Goal: Check status: Check status

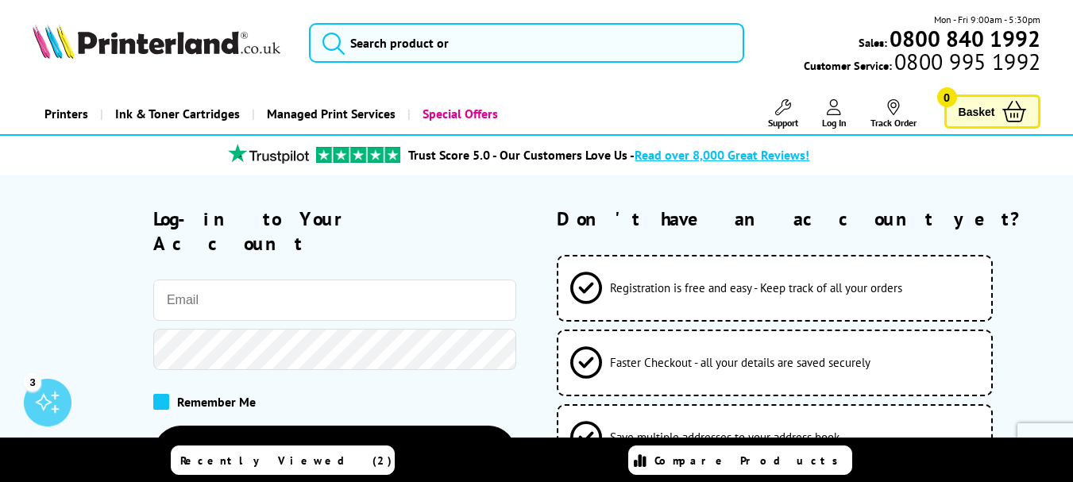
type input "[PERSON_NAME][EMAIL_ADDRESS][PERSON_NAME][DOMAIN_NAME]"
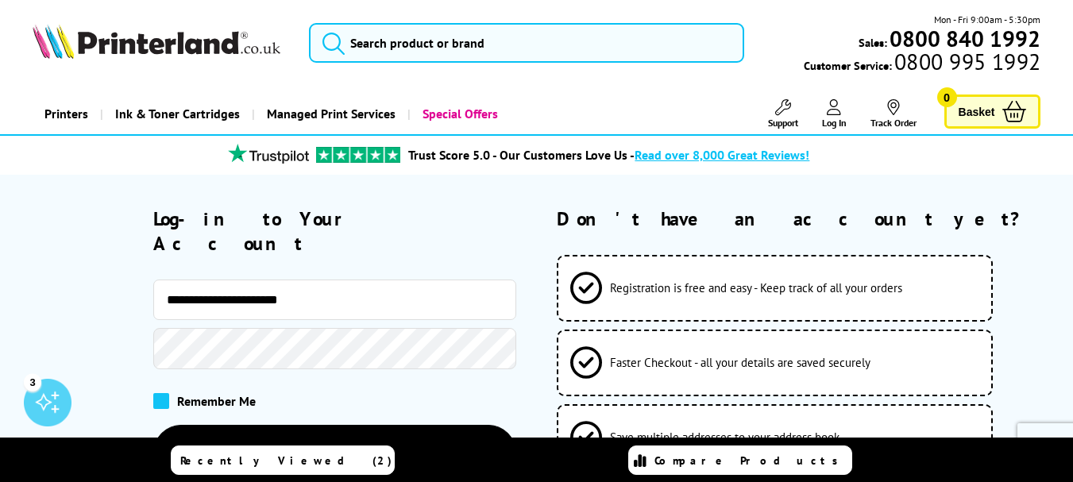
click at [162, 393] on span at bounding box center [161, 401] width 16 height 16
click at [156, 396] on input "checkbox" at bounding box center [156, 396] width 0 height 0
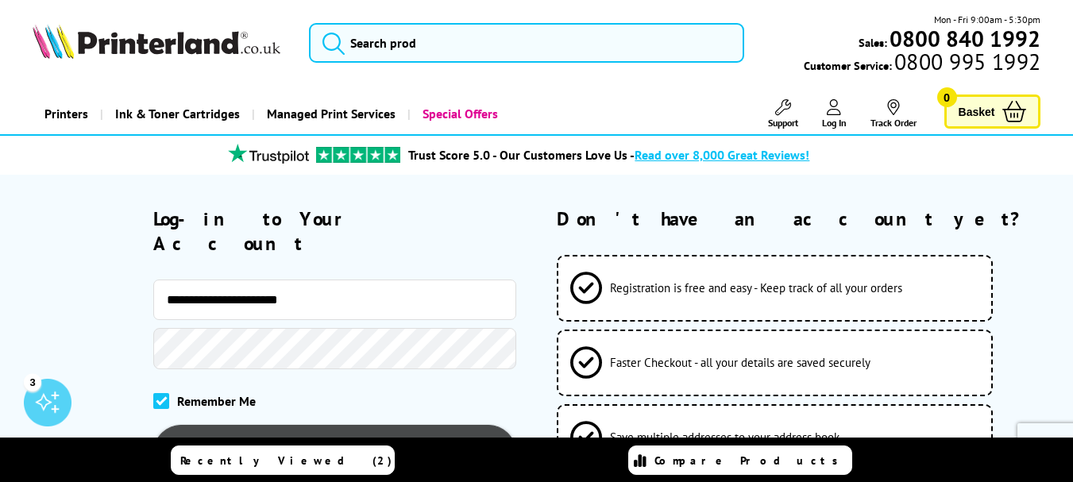
click at [360, 425] on button "Log-in to your account" at bounding box center [334, 454] width 363 height 58
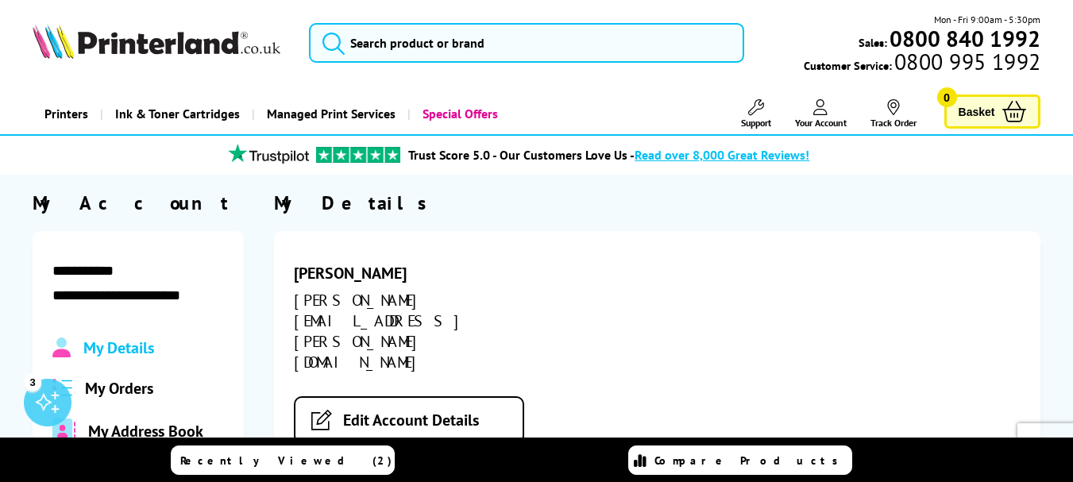
click at [131, 388] on span "My Orders" at bounding box center [119, 388] width 68 height 21
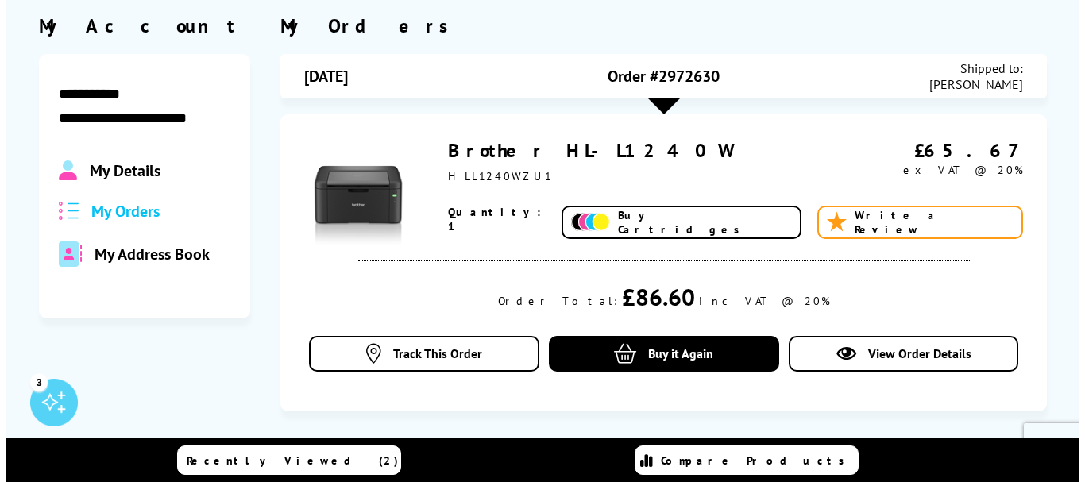
scroll to position [191, 0]
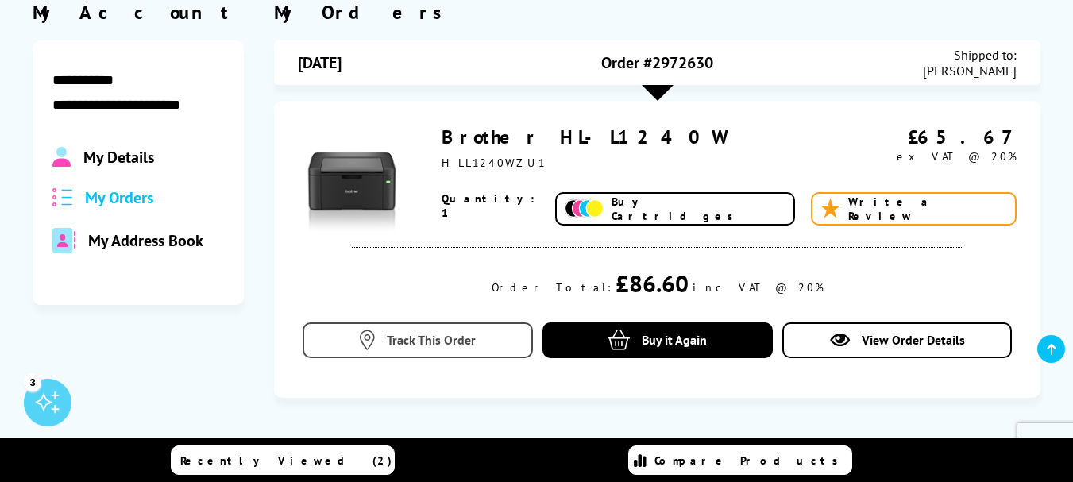
click at [381, 338] on link "Track This Order" at bounding box center [418, 340] width 230 height 36
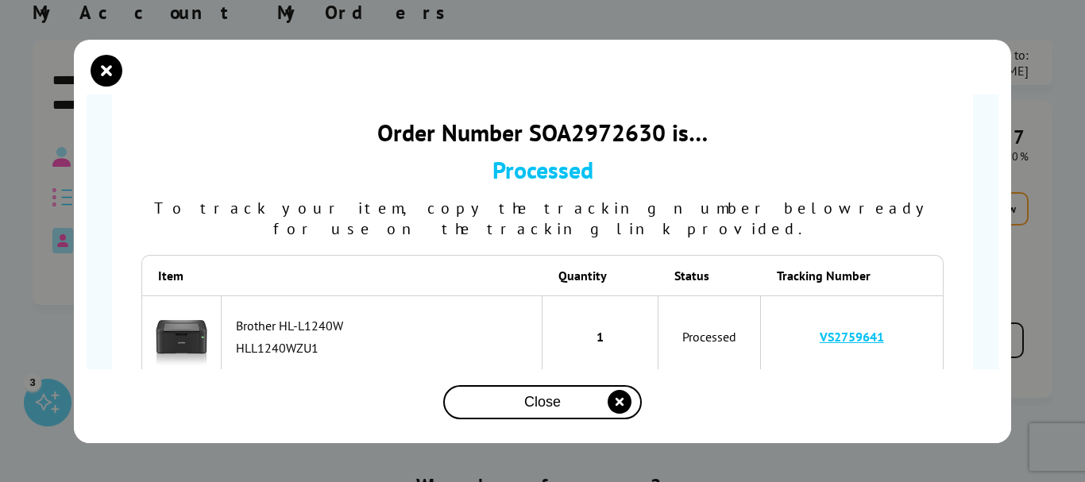
scroll to position [115, 0]
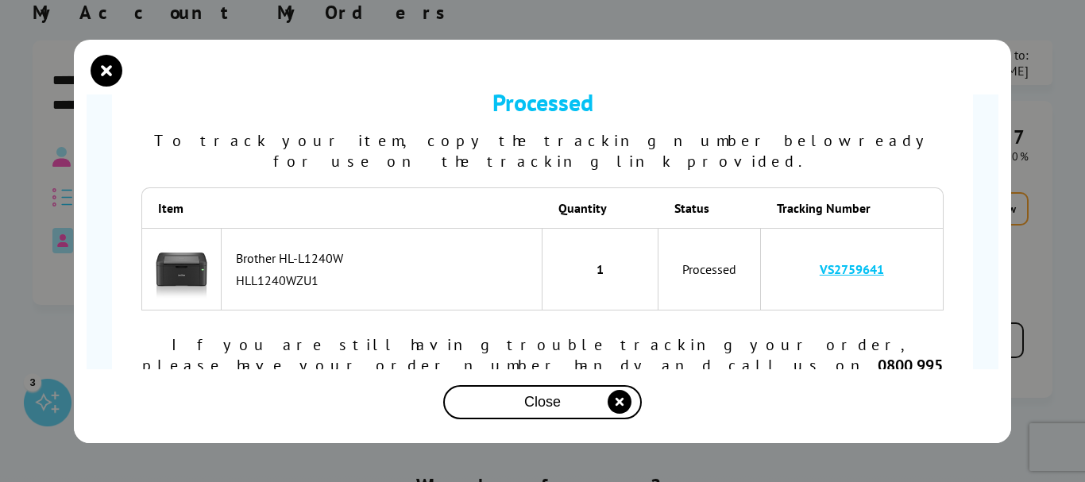
click at [848, 261] on link "VS2759641" at bounding box center [852, 269] width 64 height 16
drag, startPoint x: 894, startPoint y: 247, endPoint x: 799, endPoint y: 245, distance: 95.3
click at [799, 245] on td "VS2759641" at bounding box center [852, 269] width 183 height 83
copy link "VS2759641"
click at [900, 248] on td "VS2759641" at bounding box center [852, 269] width 183 height 83
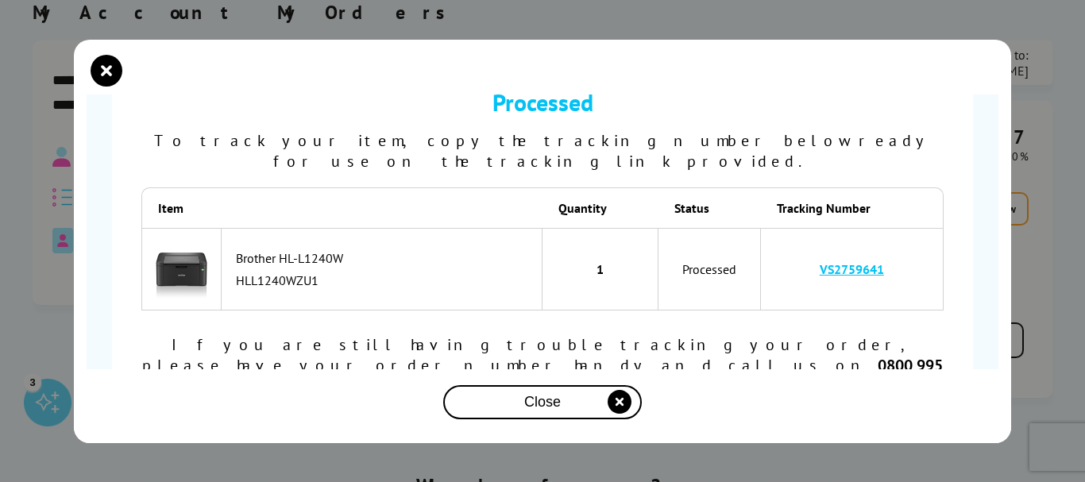
click at [900, 248] on td "VS2759641" at bounding box center [852, 269] width 183 height 83
